Goal: Find specific page/section: Find specific page/section

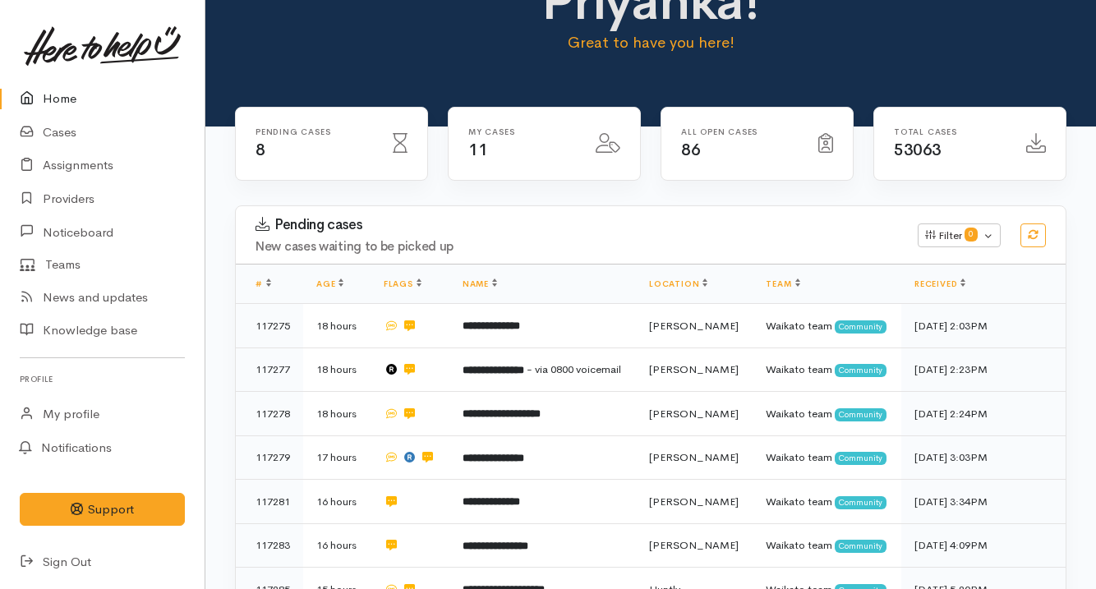
scroll to position [382, 0]
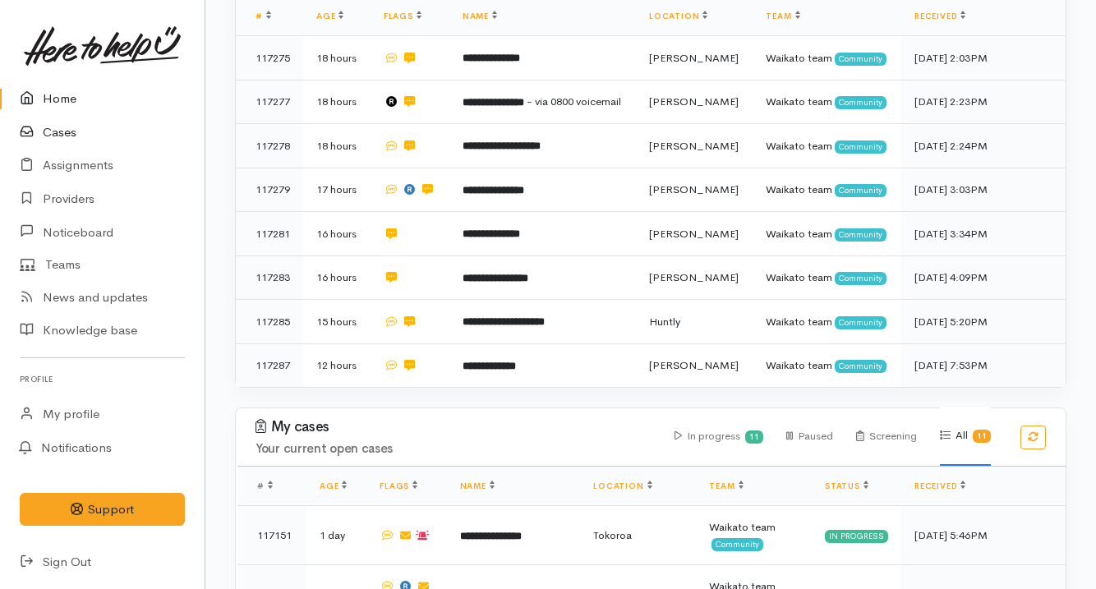
click at [99, 130] on link "Cases" at bounding box center [102, 133] width 205 height 34
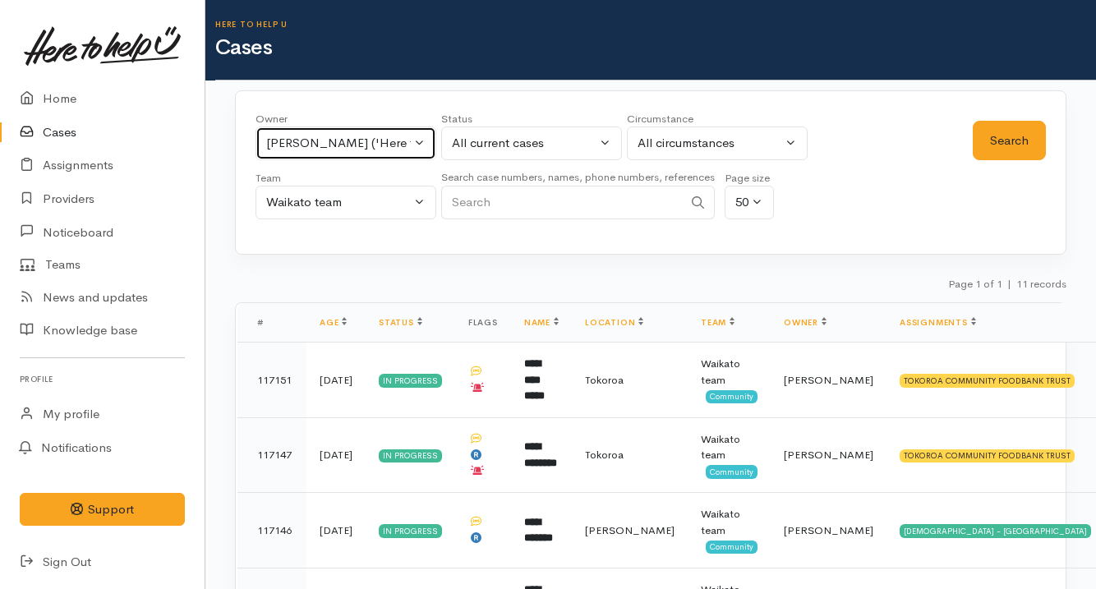
click at [331, 148] on div "Priyanka Duggal ('Here to help u')" at bounding box center [338, 143] width 145 height 19
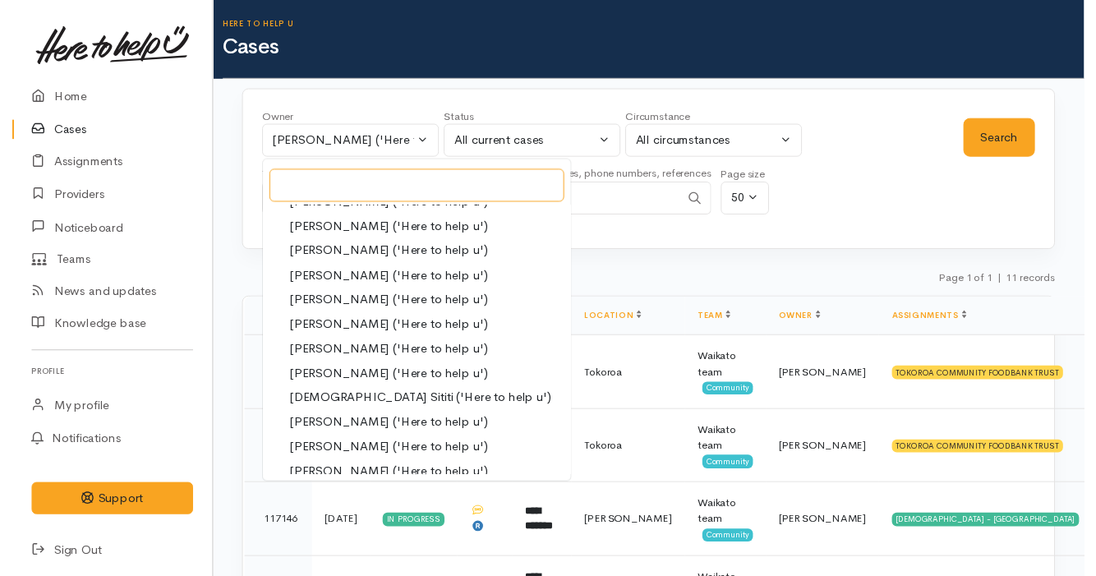
scroll to position [624, 0]
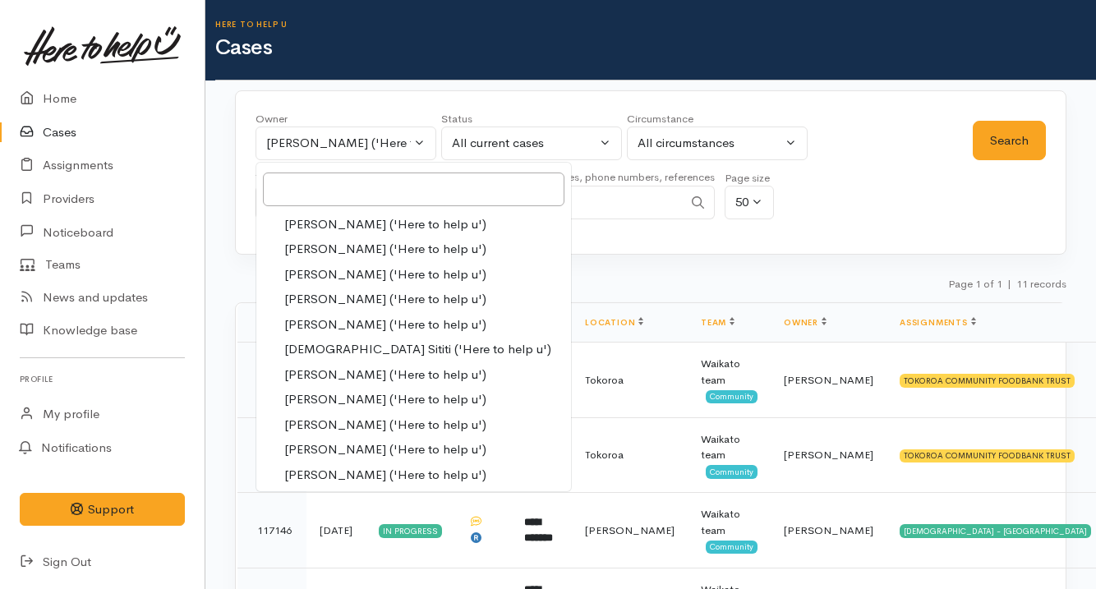
click at [362, 416] on span "[PERSON_NAME] ('Here to help u')" at bounding box center [385, 425] width 202 height 19
select select "1920"
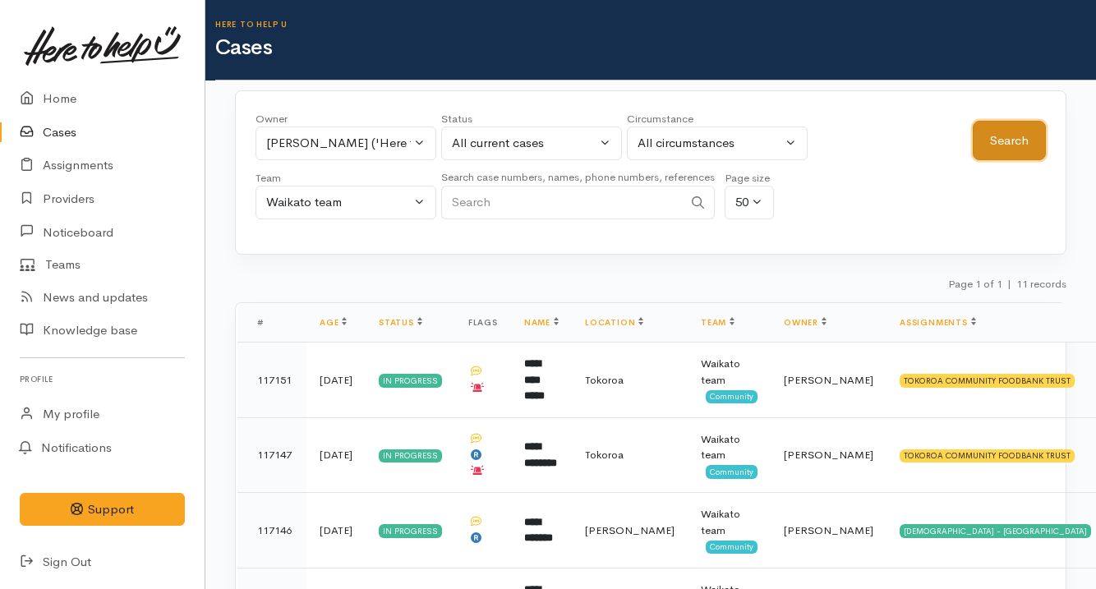
click at [1013, 134] on button "Search" at bounding box center [1009, 141] width 73 height 40
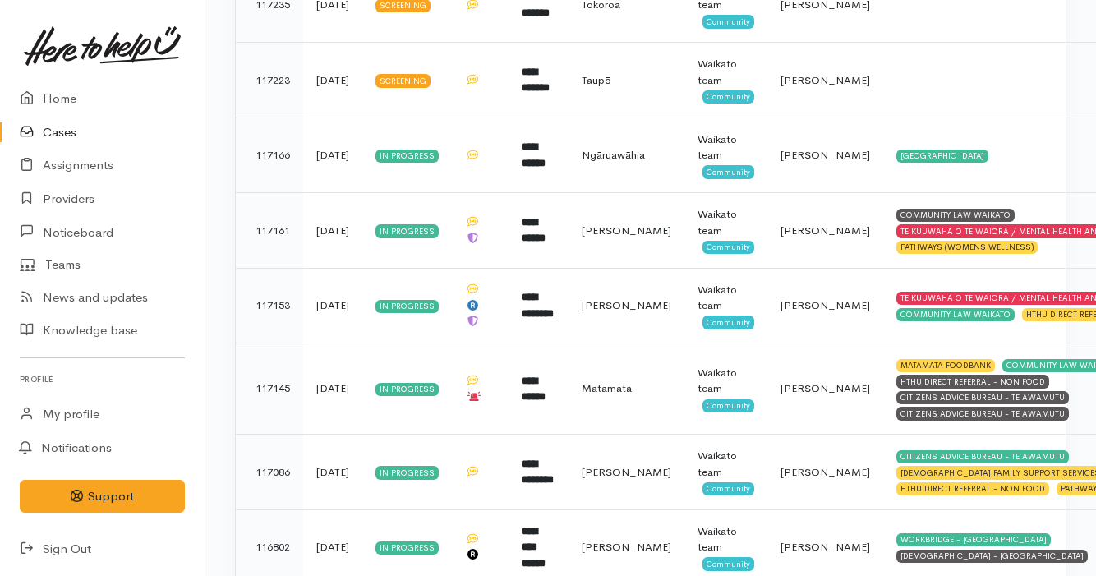
scroll to position [451, 0]
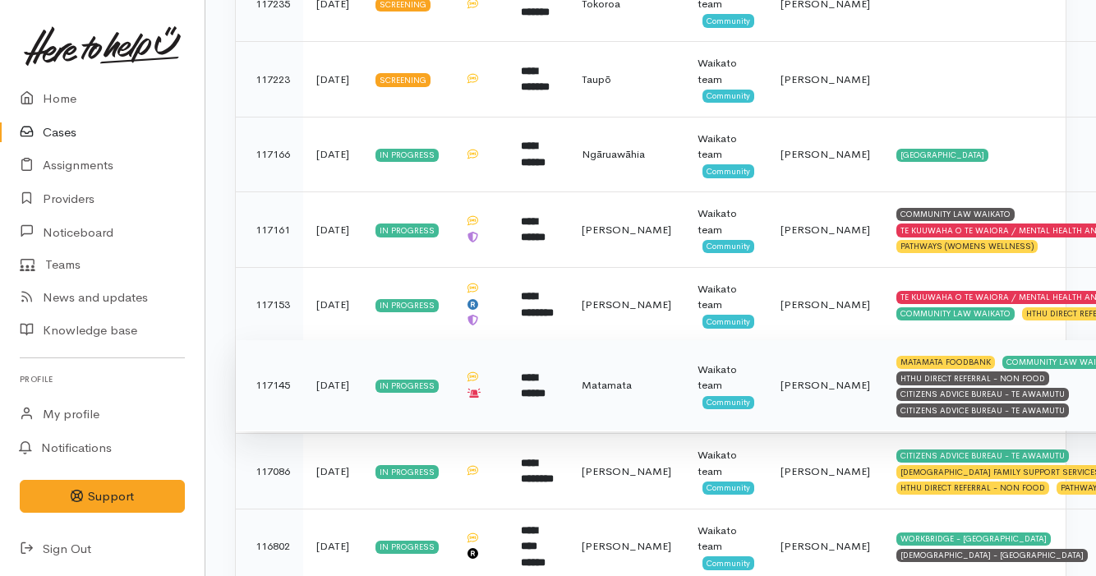
click at [656, 402] on td "Matamata" at bounding box center [627, 385] width 116 height 91
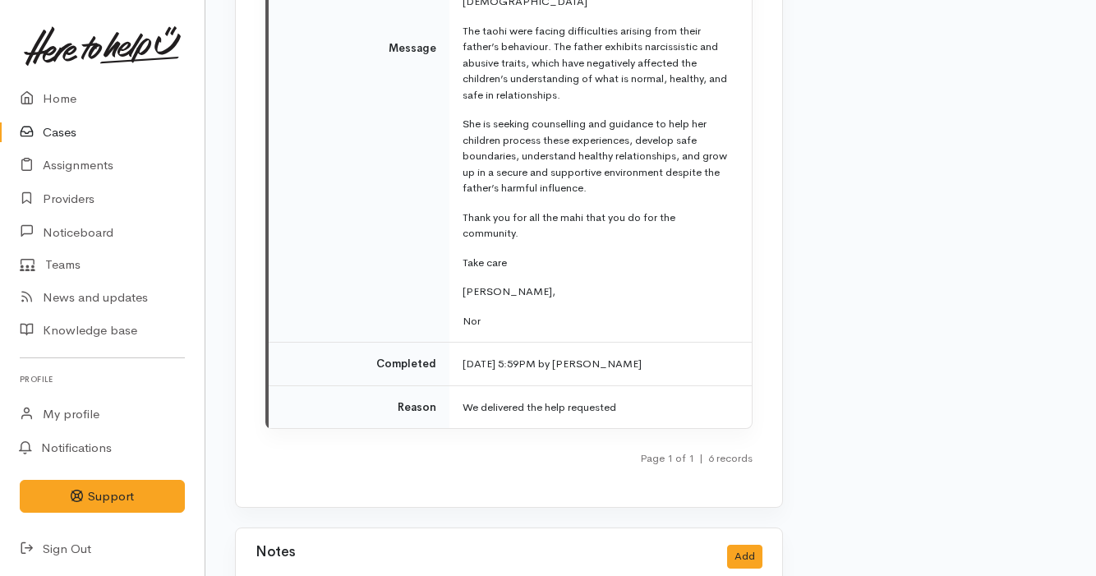
scroll to position [8578, 0]
